Goal: Task Accomplishment & Management: Manage account settings

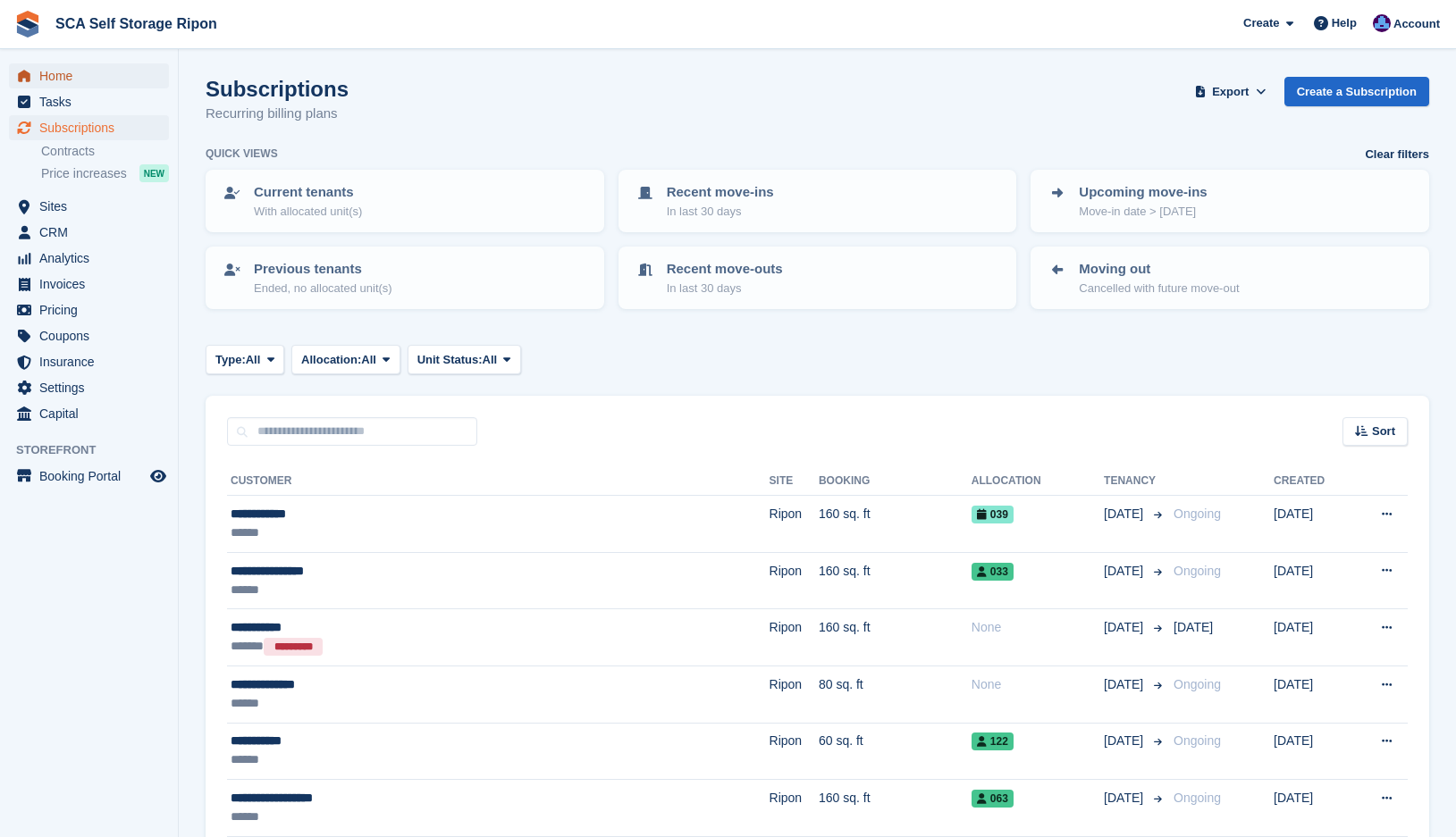
click at [48, 75] on span "Home" at bounding box center [93, 76] width 107 height 25
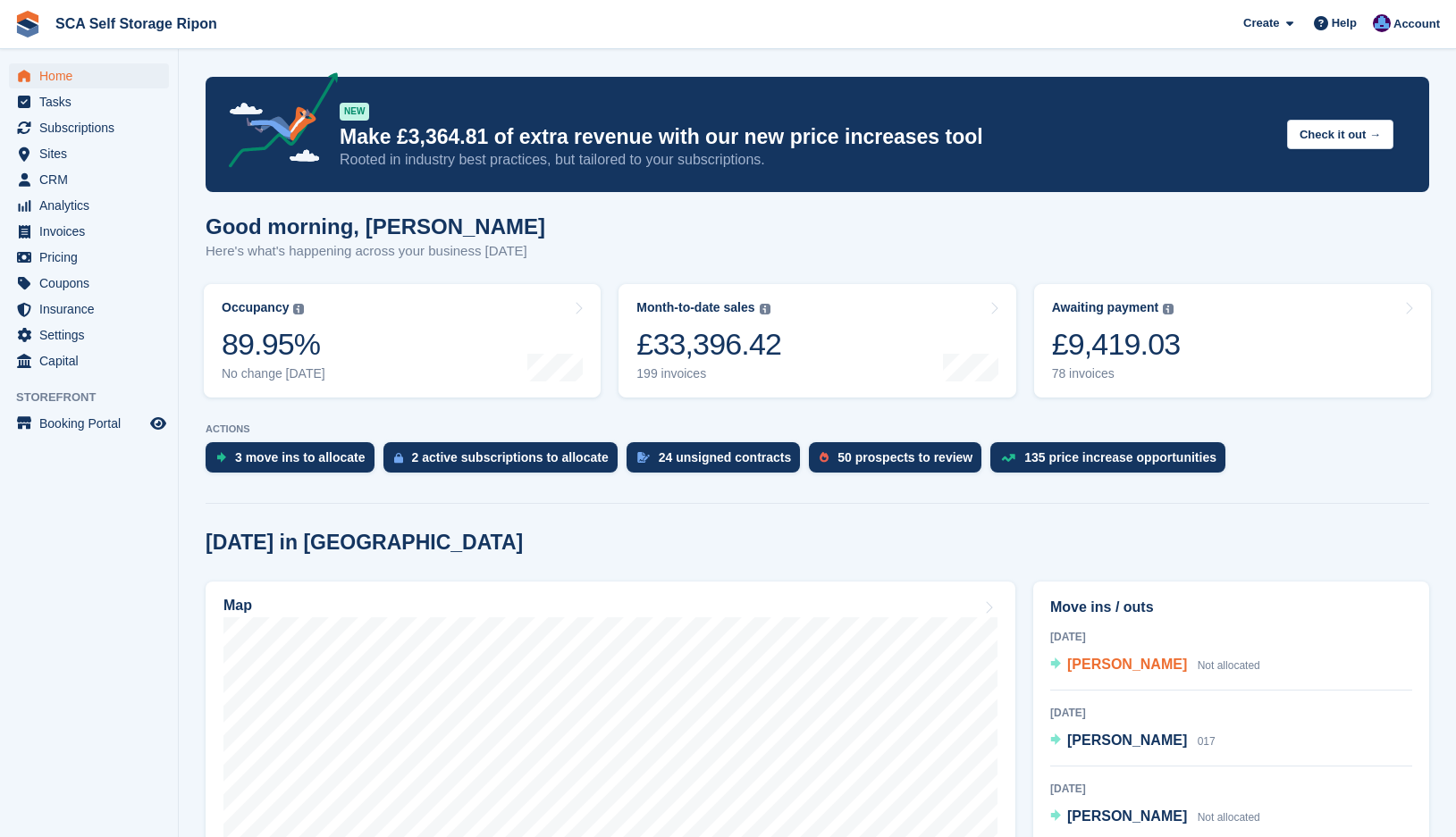
click at [1106, 665] on span "[PERSON_NAME]" at bounding box center [1127, 665] width 120 height 15
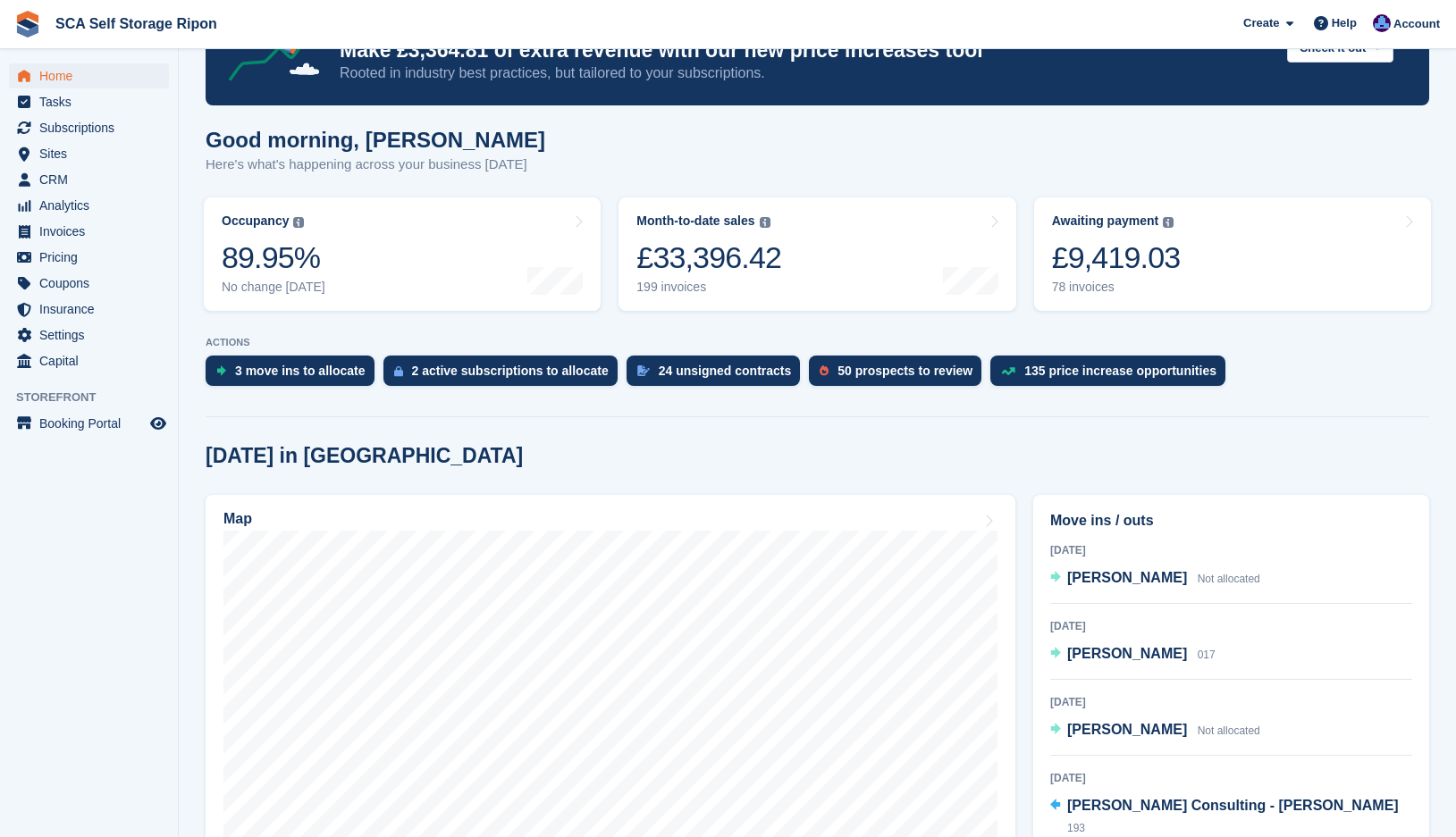
scroll to position [89, 0]
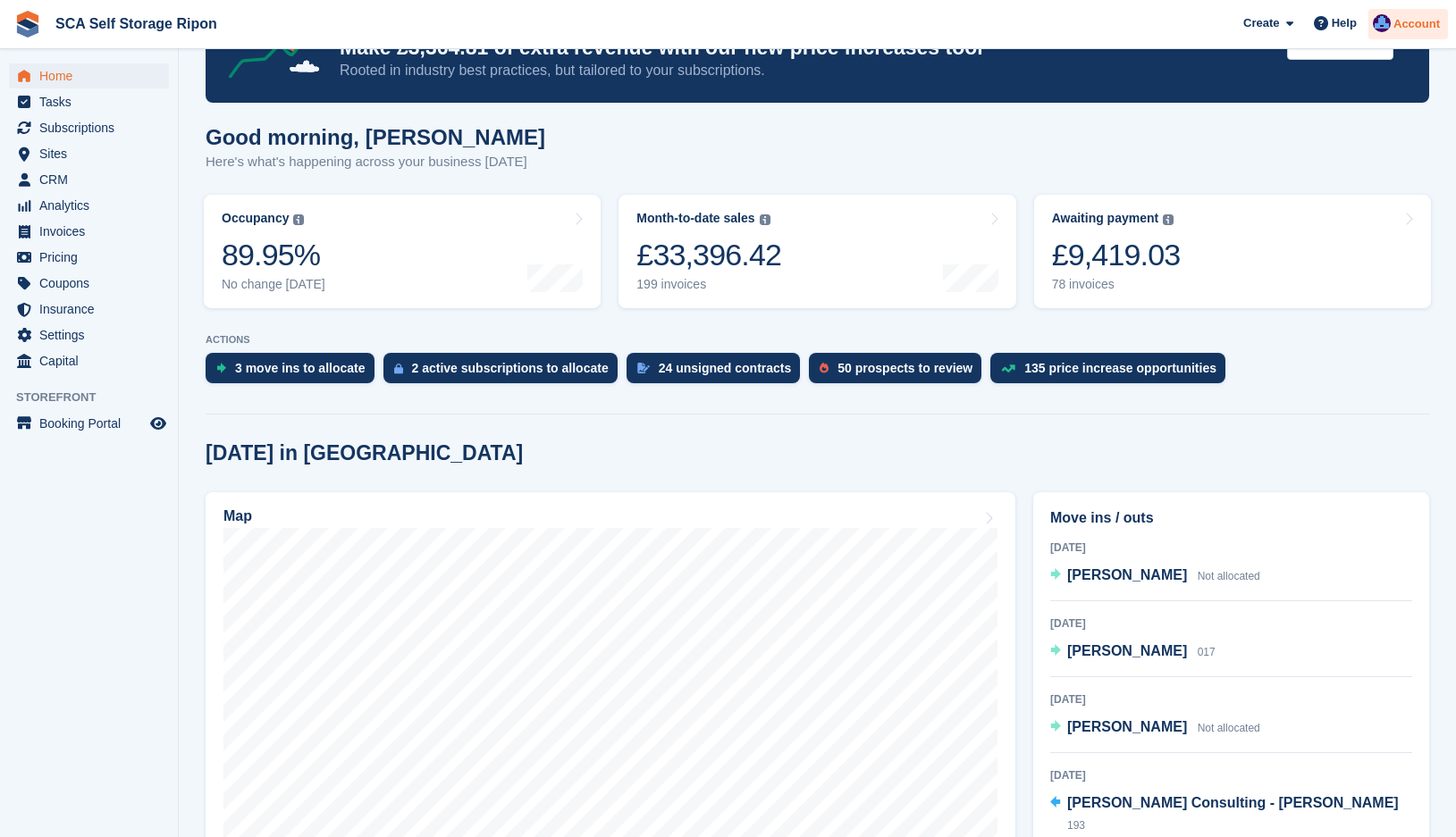
click at [1413, 32] on span "Account" at bounding box center [1416, 24] width 46 height 17
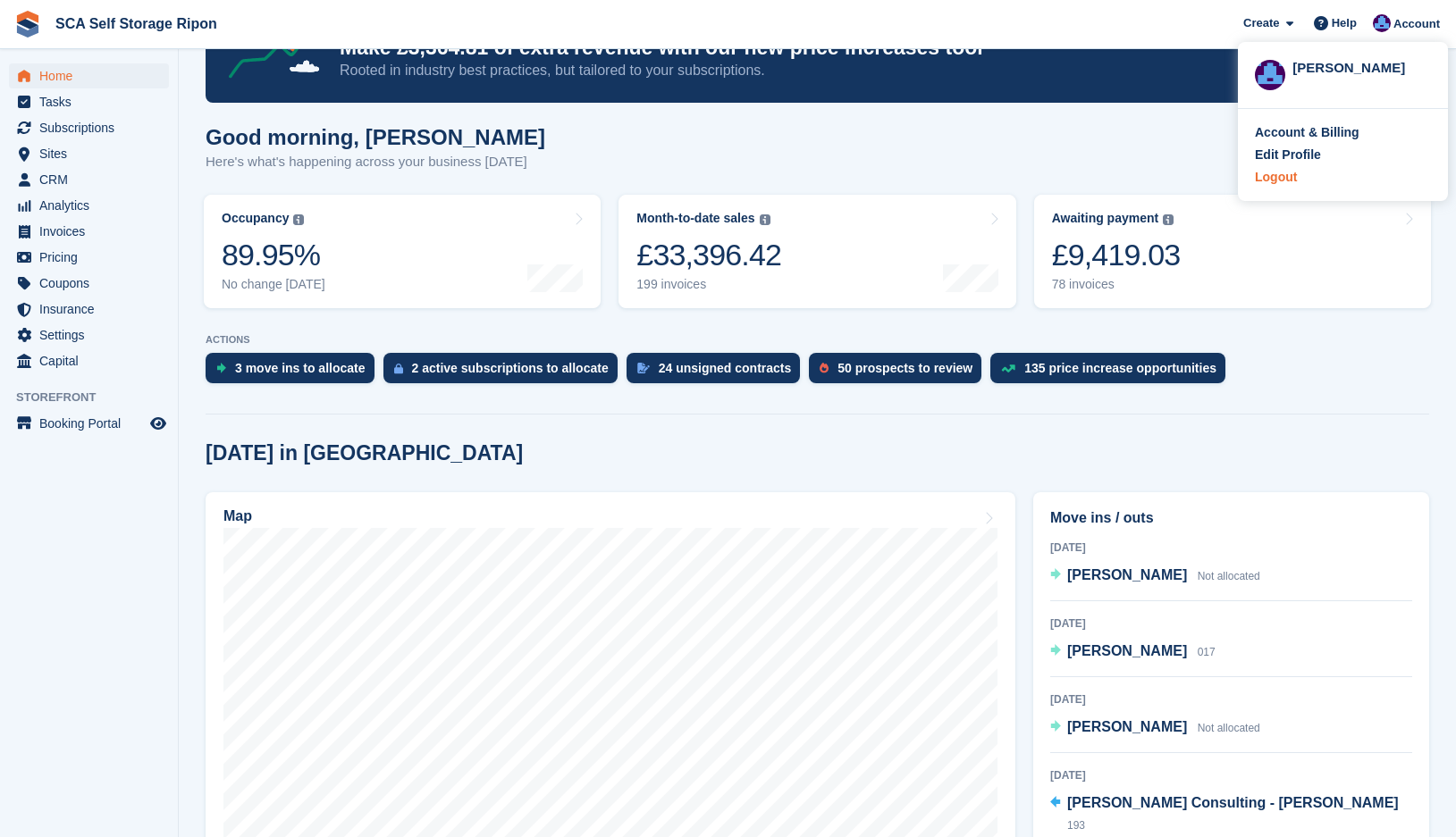
click at [1291, 181] on div "Logout" at bounding box center [1275, 177] width 42 height 18
